Goal: Entertainment & Leisure: Consume media (video, audio)

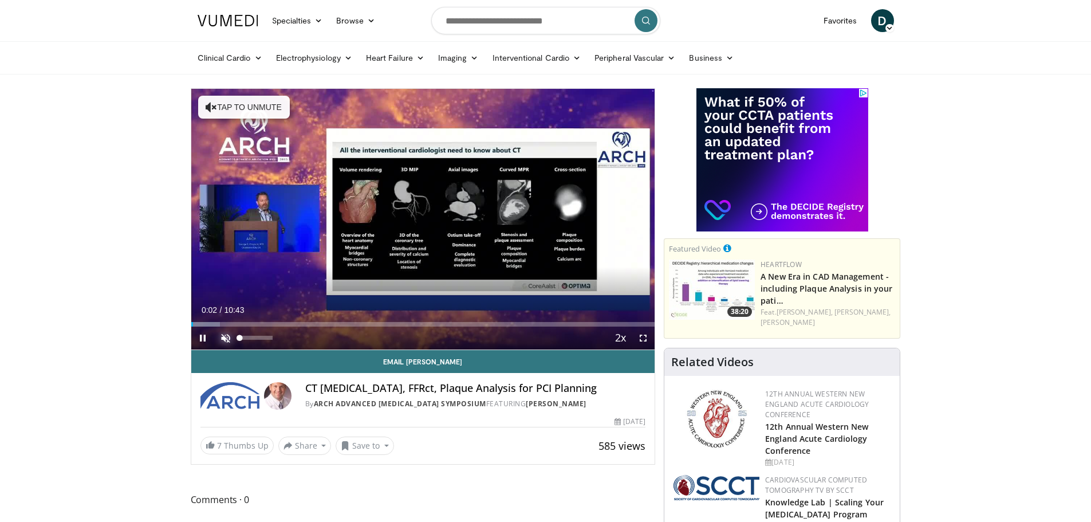
click at [224, 337] on span "Video Player" at bounding box center [225, 337] width 23 height 23
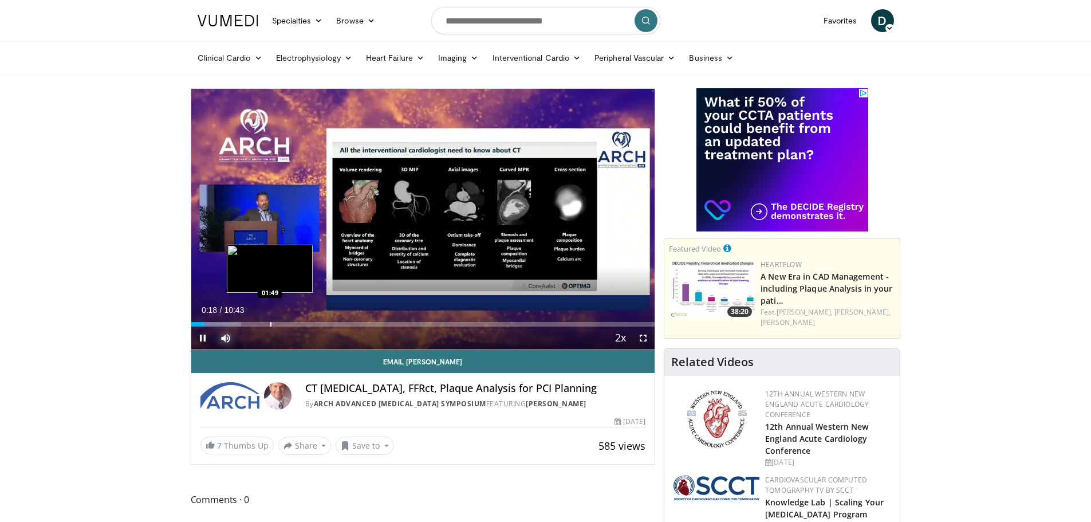
click at [270, 323] on div "Progress Bar" at bounding box center [270, 324] width 1 height 5
click at [297, 324] on div "Progress Bar" at bounding box center [297, 324] width 1 height 5
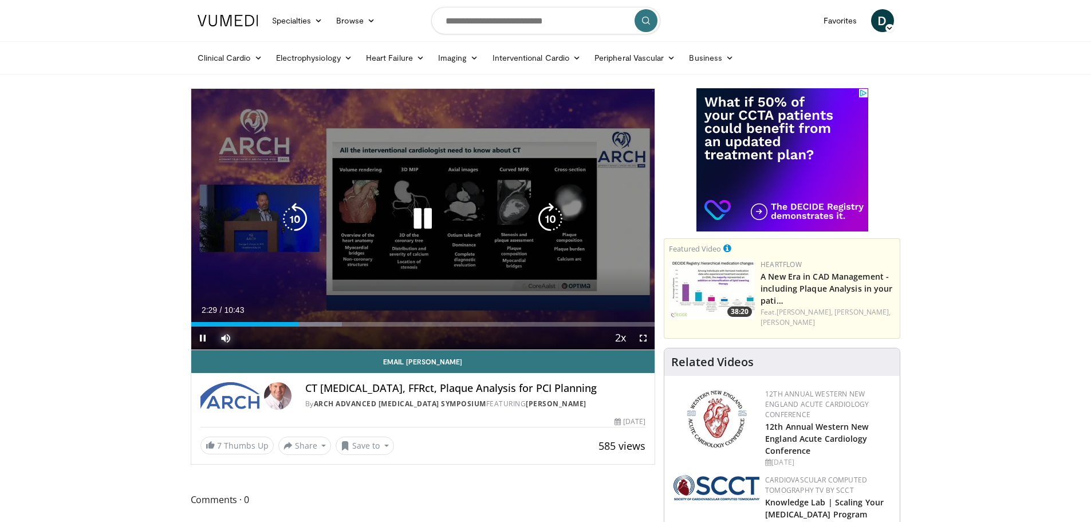
click at [324, 328] on div "Current Time 2:29 / Duration 10:43 Pause Skip Backward Skip Forward Mute 0% Loa…" at bounding box center [423, 337] width 464 height 23
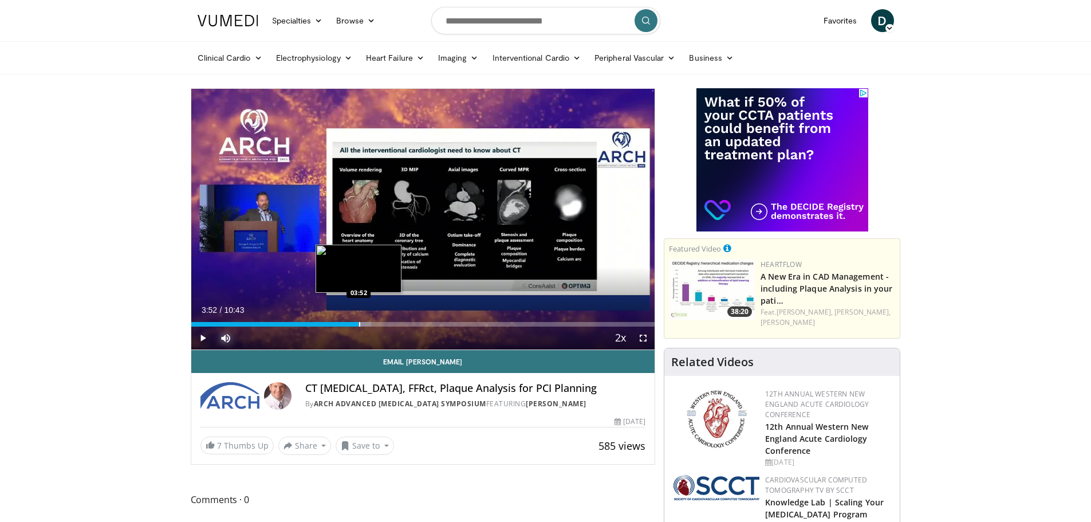
click at [359, 320] on div "Loaded : 38.81% 03:52 03:52" at bounding box center [423, 321] width 464 height 11
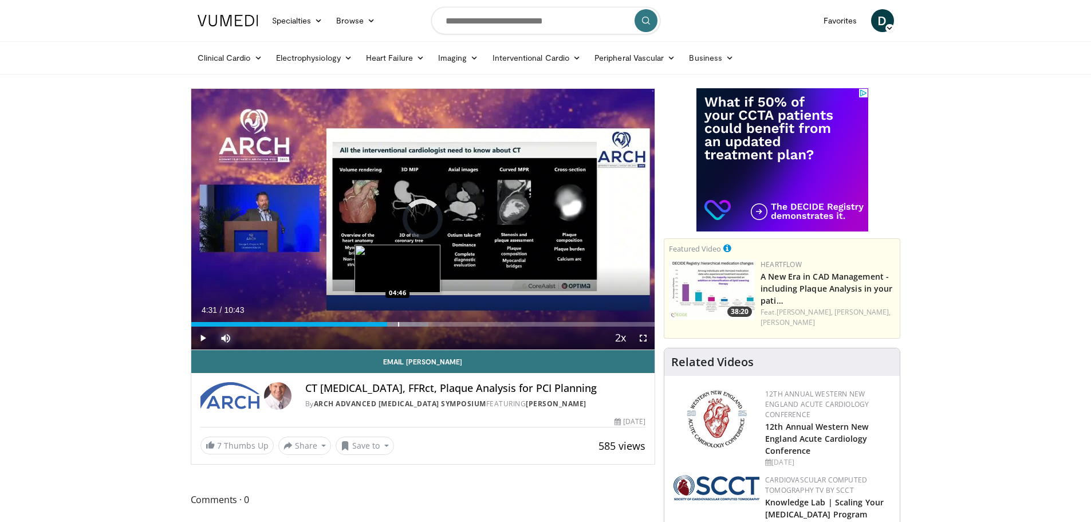
click at [398, 322] on div "Progress Bar" at bounding box center [398, 324] width 1 height 5
click at [405, 322] on div "Progress Bar" at bounding box center [405, 324] width 1 height 5
click at [412, 323] on div "Progress Bar" at bounding box center [412, 324] width 1 height 5
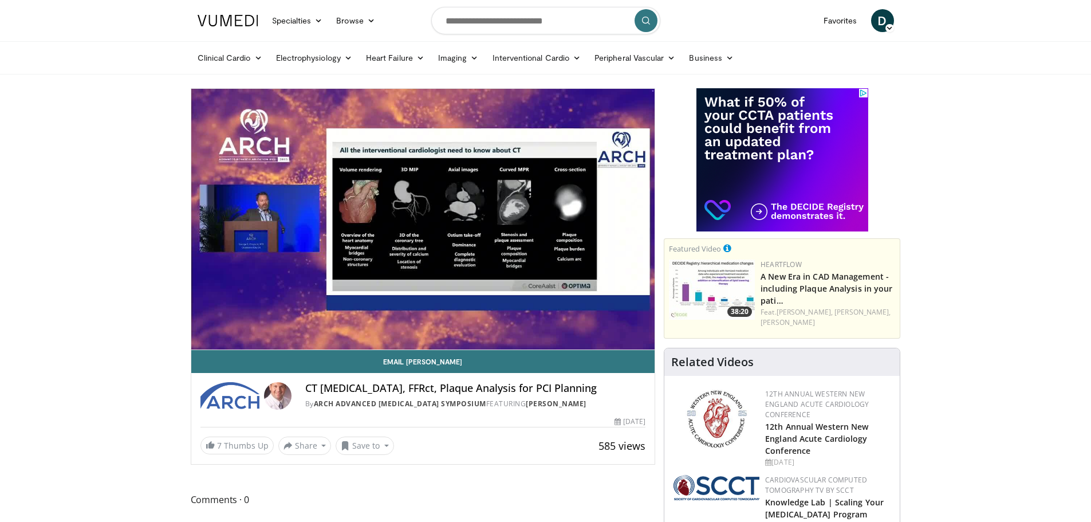
click at [423, 325] on video-js "**********" at bounding box center [423, 219] width 464 height 261
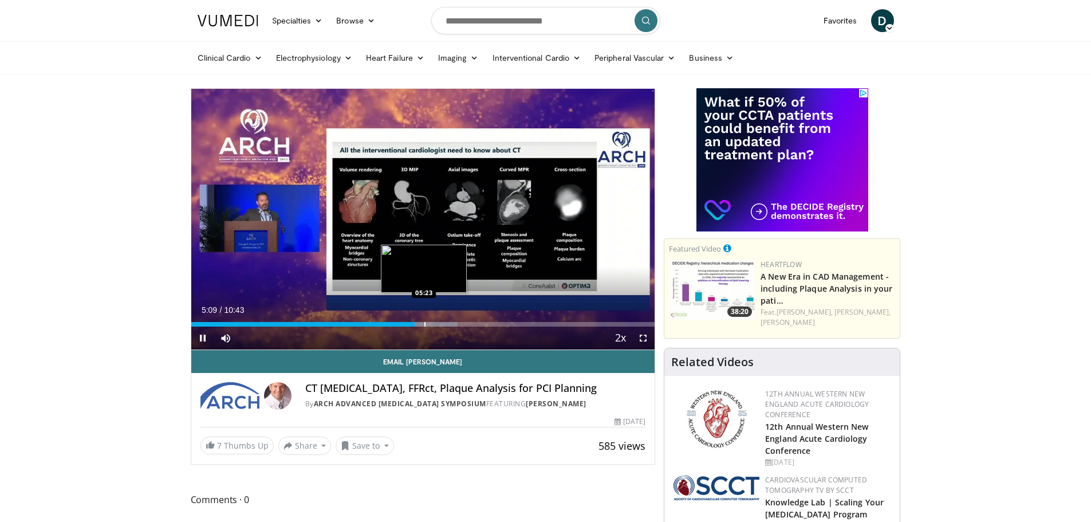
click at [424, 325] on div "Progress Bar" at bounding box center [424, 324] width 1 height 5
click at [435, 326] on div "Current Time 5:25 / Duration 10:43 Pause Skip Backward Skip Forward Mute 0% Loa…" at bounding box center [423, 337] width 464 height 23
click at [438, 325] on div "Progress Bar" at bounding box center [438, 324] width 1 height 5
click at [453, 326] on div "Progress Bar" at bounding box center [452, 324] width 1 height 5
